Goal: Task Accomplishment & Management: Use online tool/utility

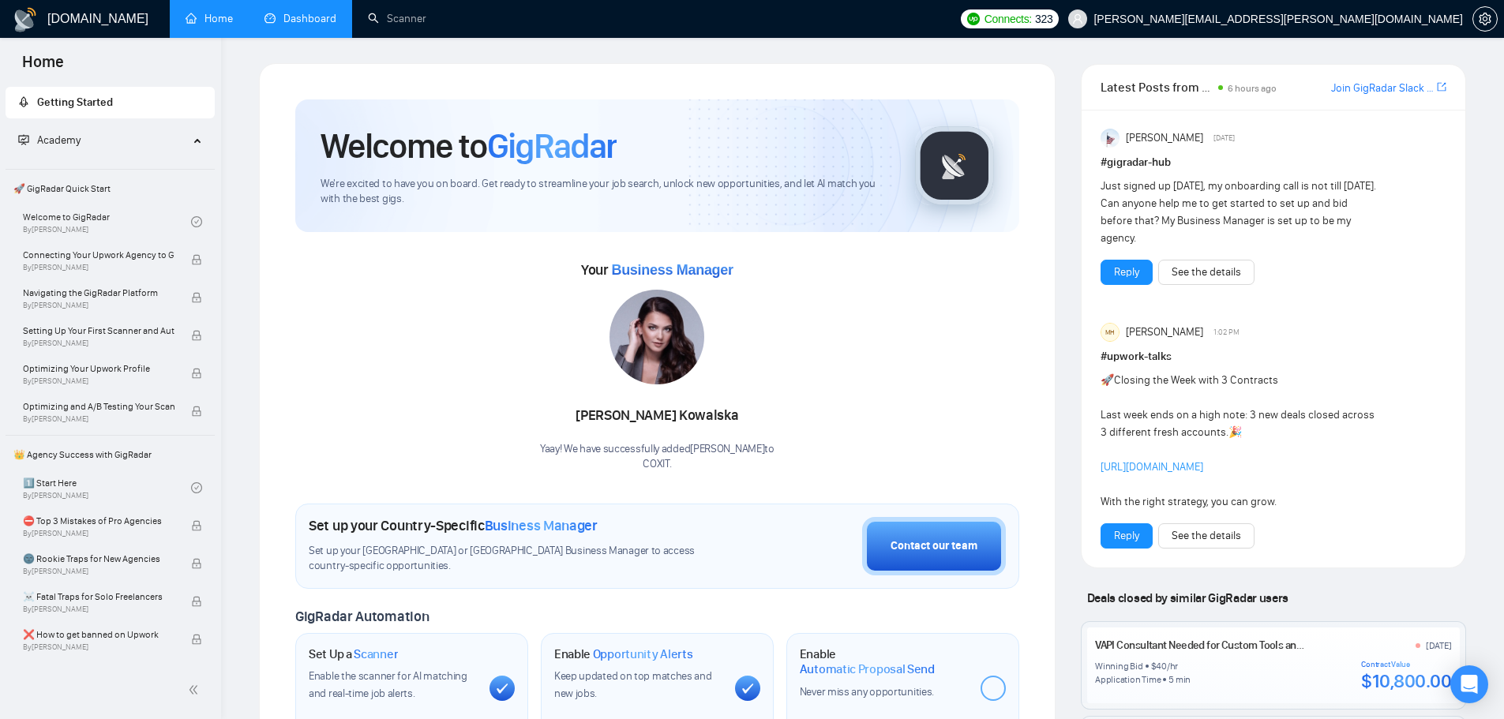
click at [317, 21] on link "Dashboard" at bounding box center [300, 18] width 72 height 13
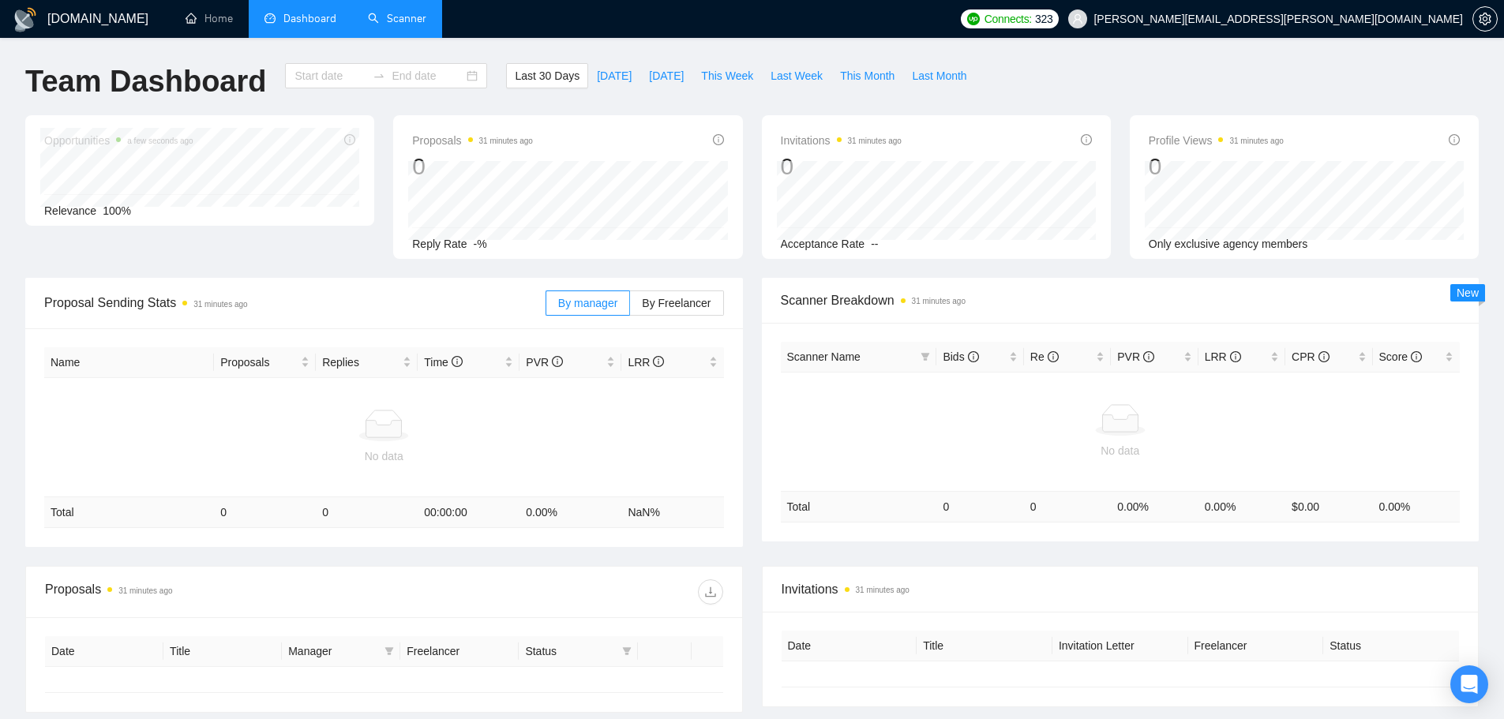
type input "[DATE]"
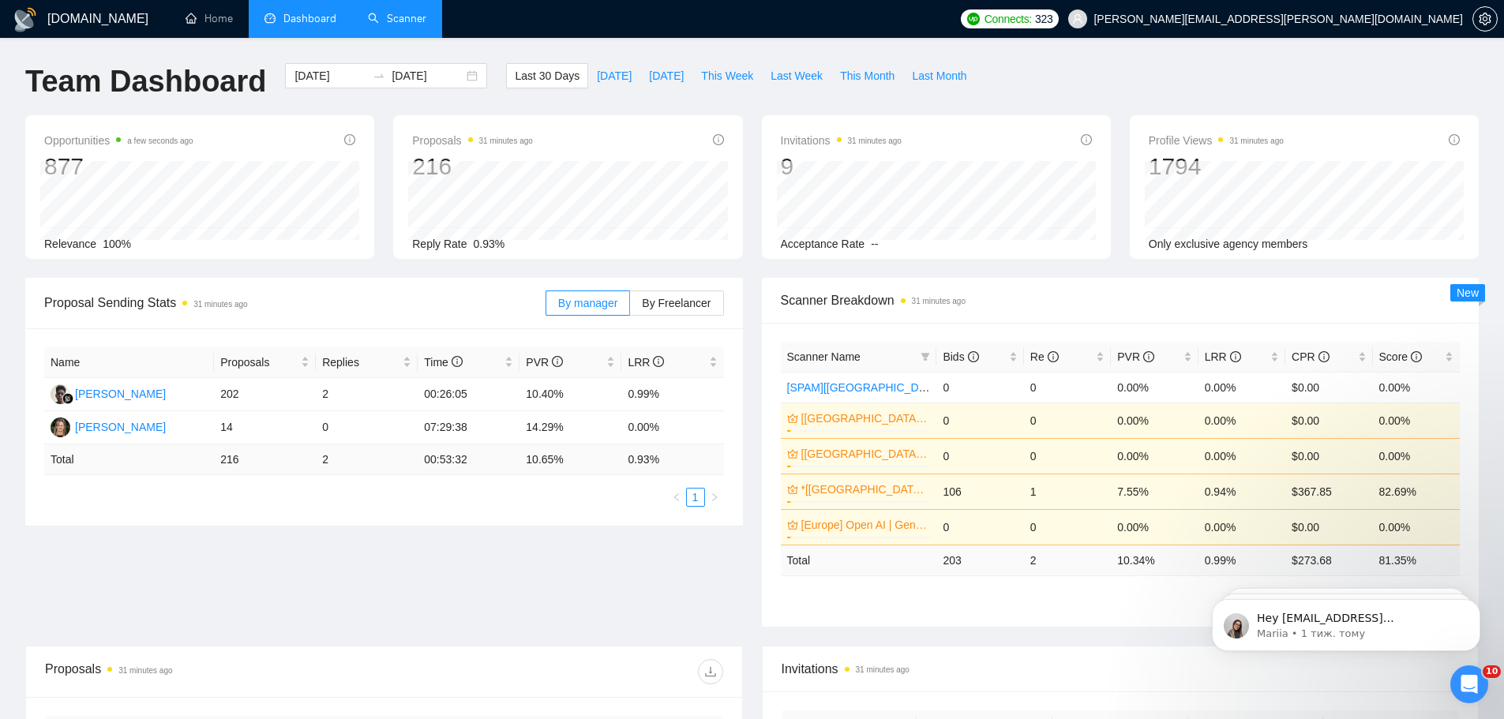
click at [382, 18] on link "Scanner" at bounding box center [397, 18] width 58 height 13
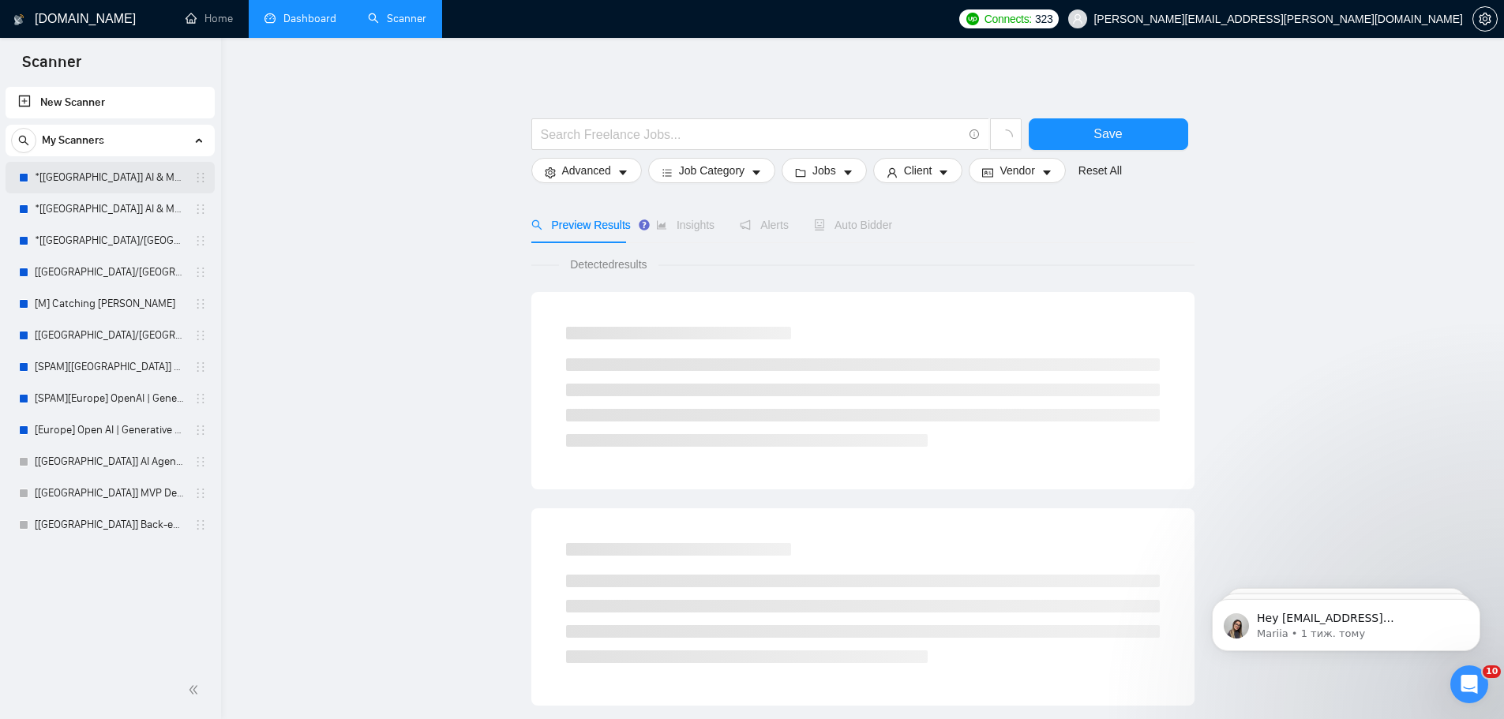
click at [100, 178] on link "*[[GEOGRAPHIC_DATA]] AI & Machine Learning Software" at bounding box center [110, 178] width 150 height 32
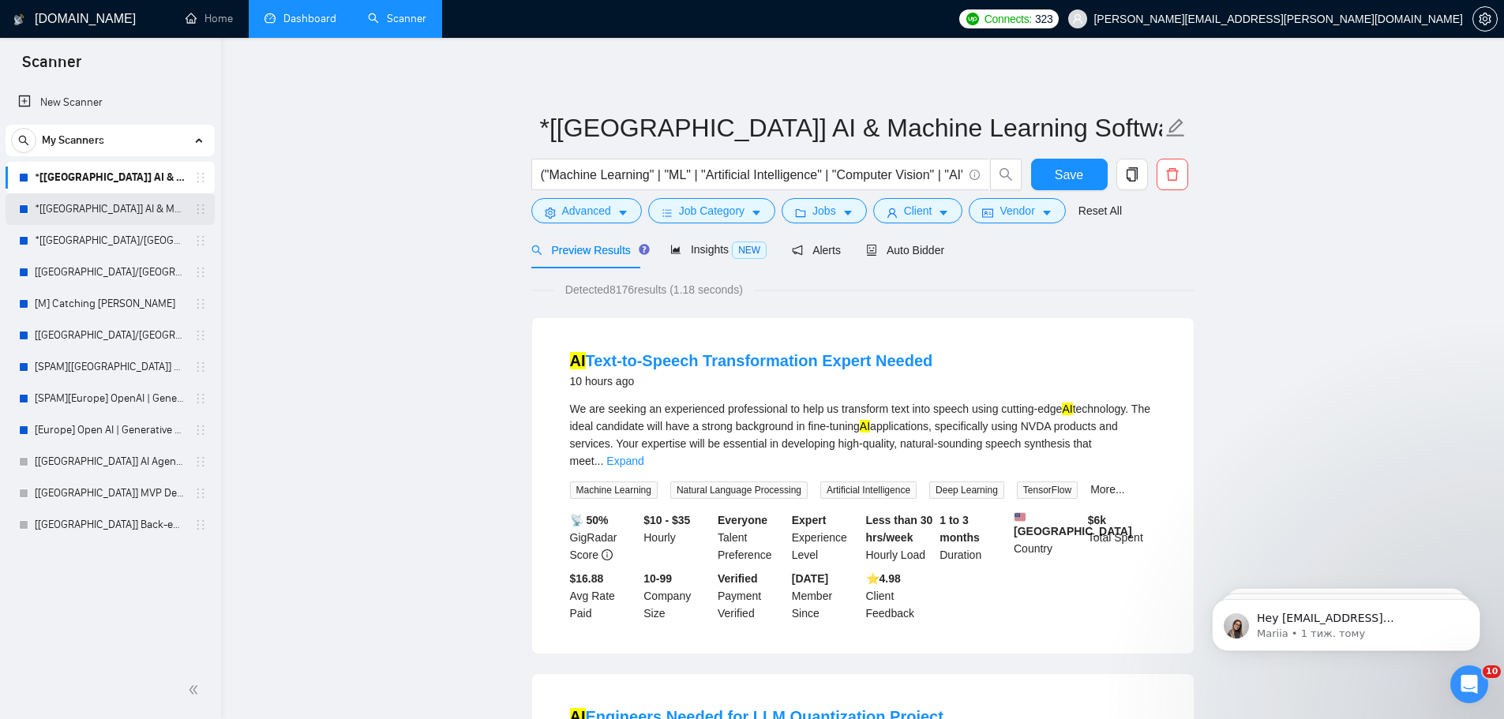
click at [111, 212] on link "*[[GEOGRAPHIC_DATA]] AI & Machine Learning Software" at bounding box center [110, 209] width 150 height 32
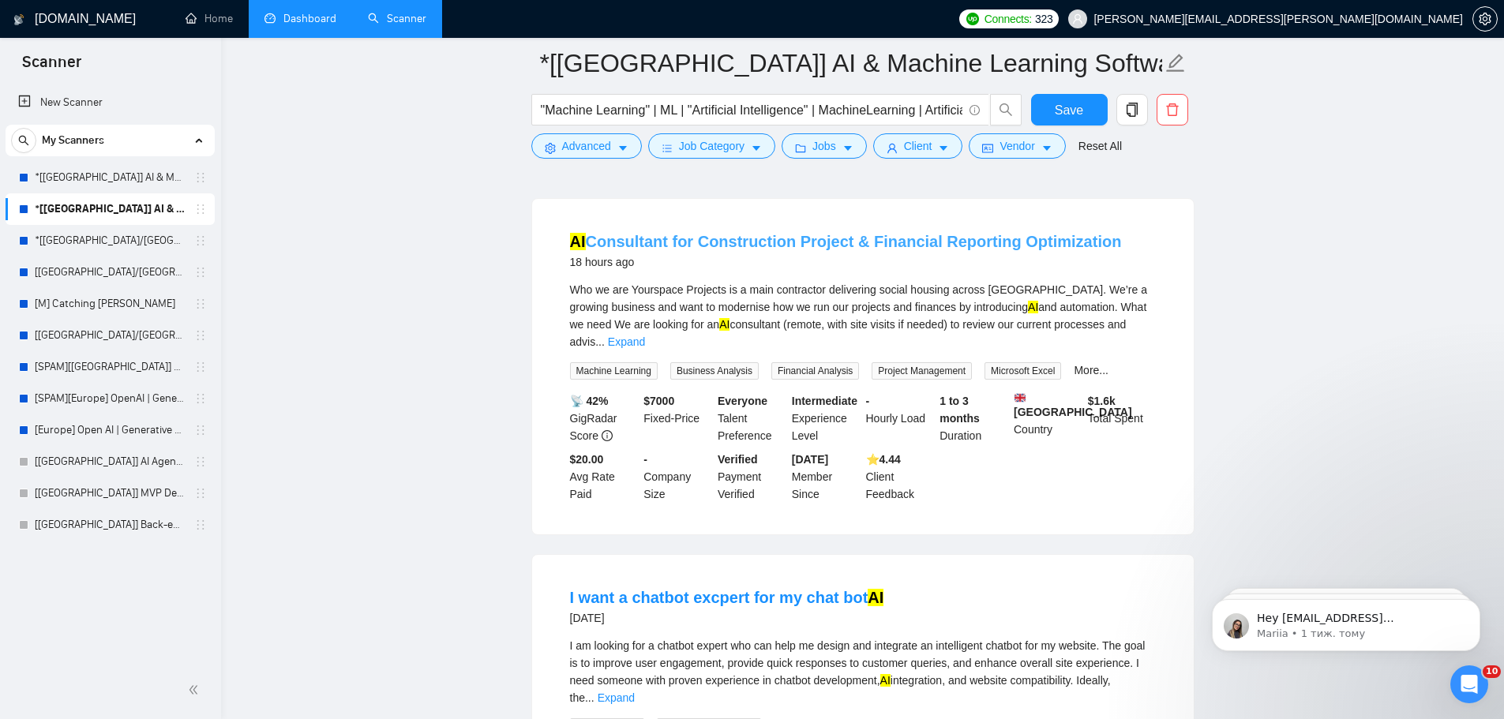
scroll to position [395, 0]
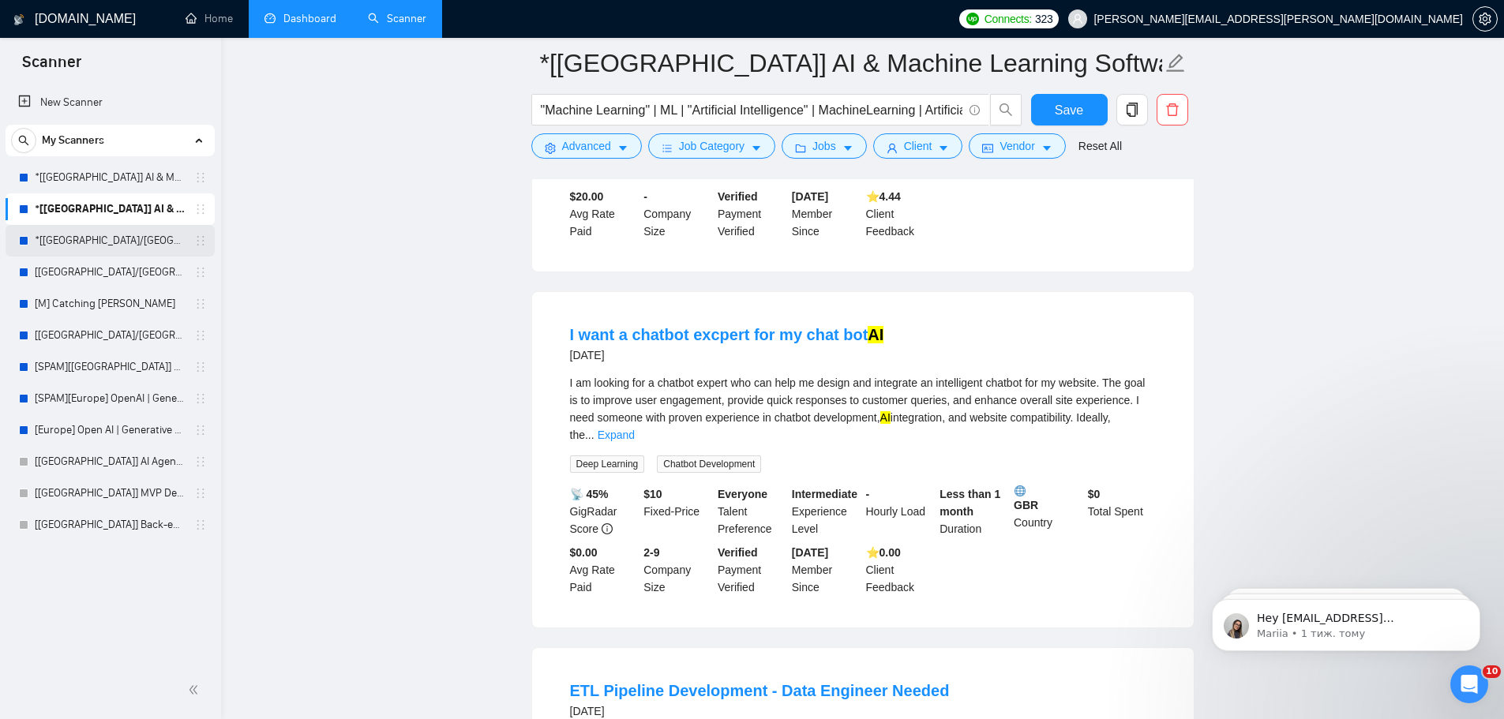
click at [83, 239] on link "*[[GEOGRAPHIC_DATA]/[GEOGRAPHIC_DATA]] AI Agent Development" at bounding box center [110, 241] width 150 height 32
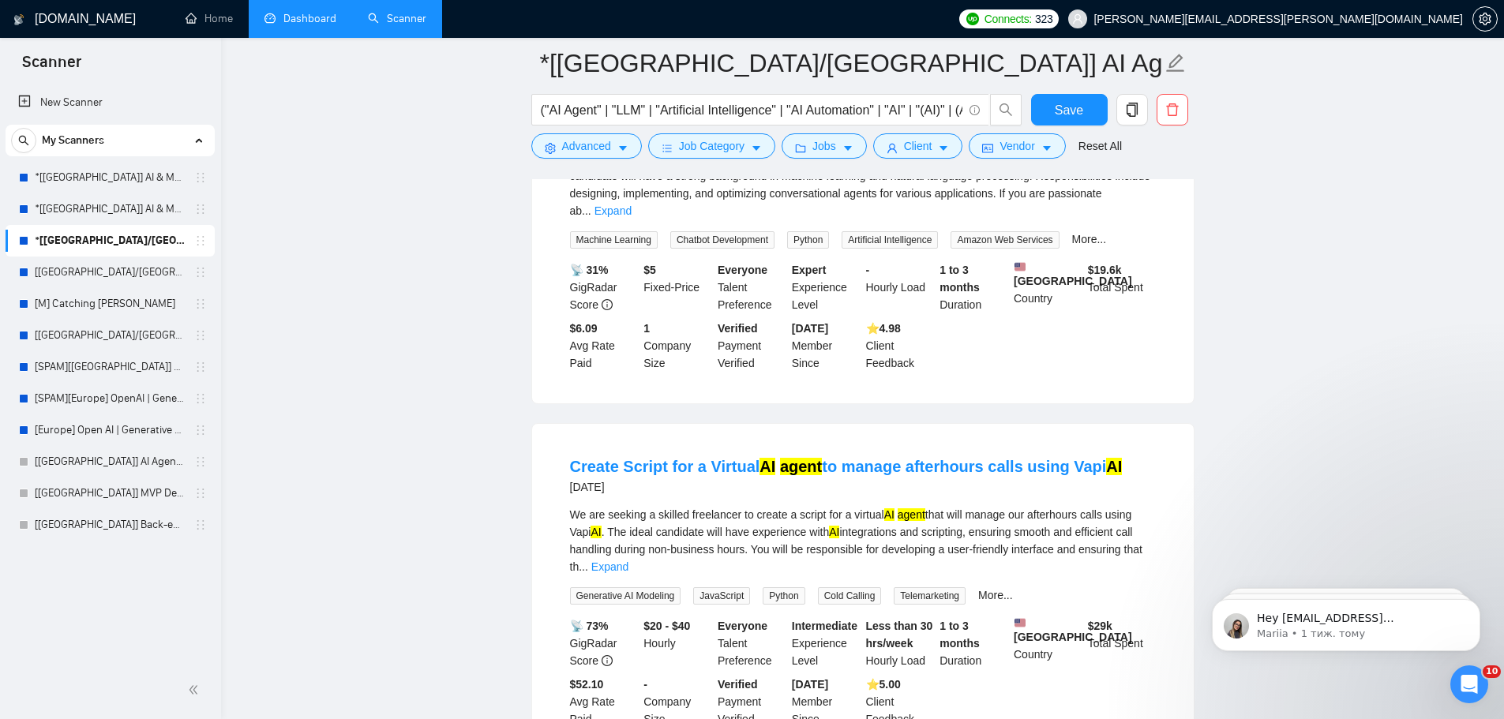
scroll to position [395, 0]
